Goal: Transaction & Acquisition: Purchase product/service

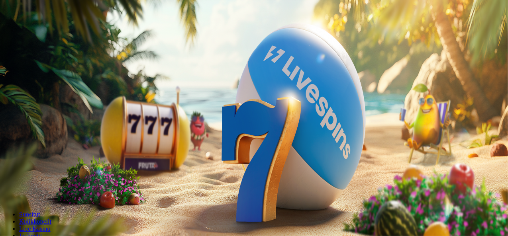
click at [50, 32] on span "Kirjaudu" at bounding box center [55, 29] width 20 height 6
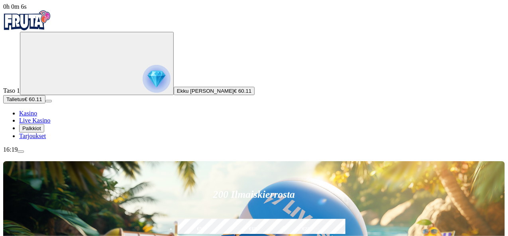
click at [41, 132] on span "Palkkiot" at bounding box center [31, 129] width 19 height 6
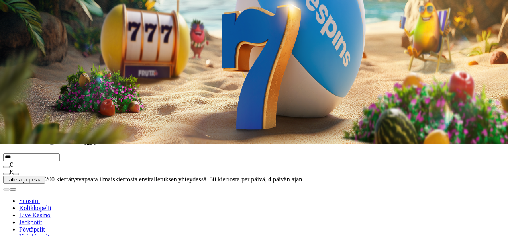
scroll to position [108, 0]
